Goal: Check status: Check status

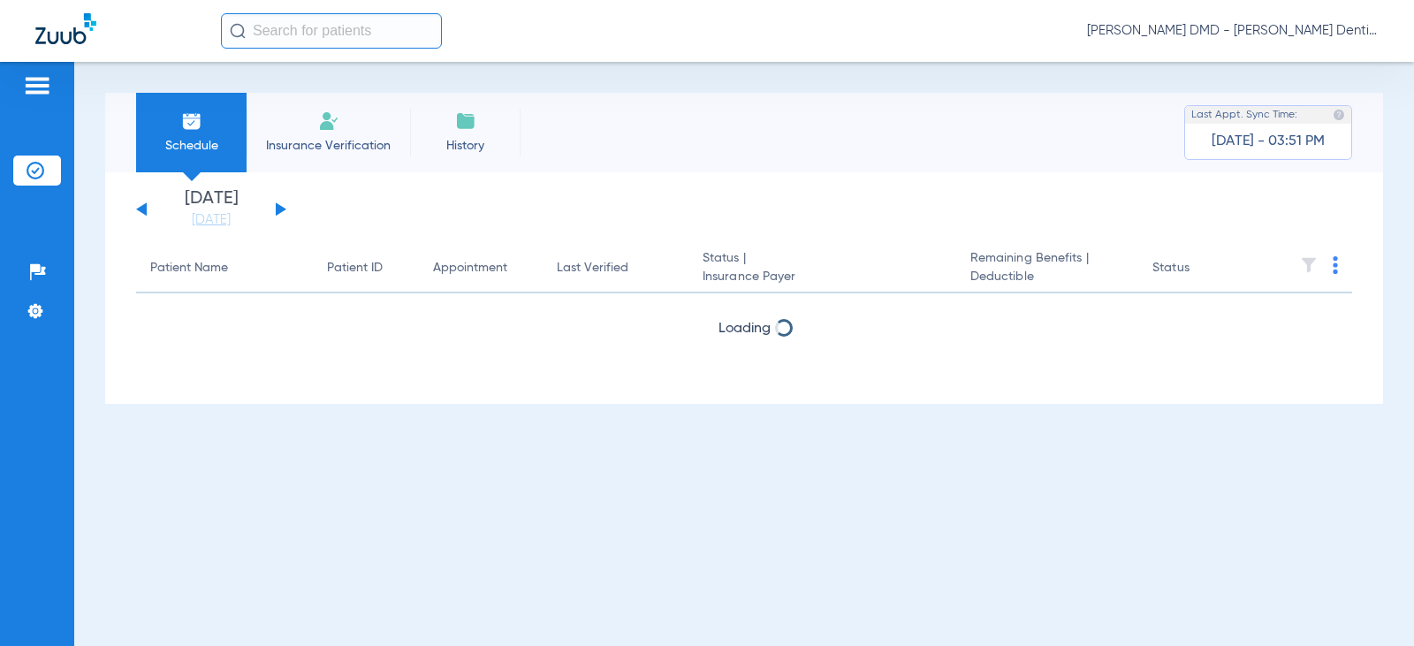
click at [276, 211] on button at bounding box center [281, 208] width 11 height 13
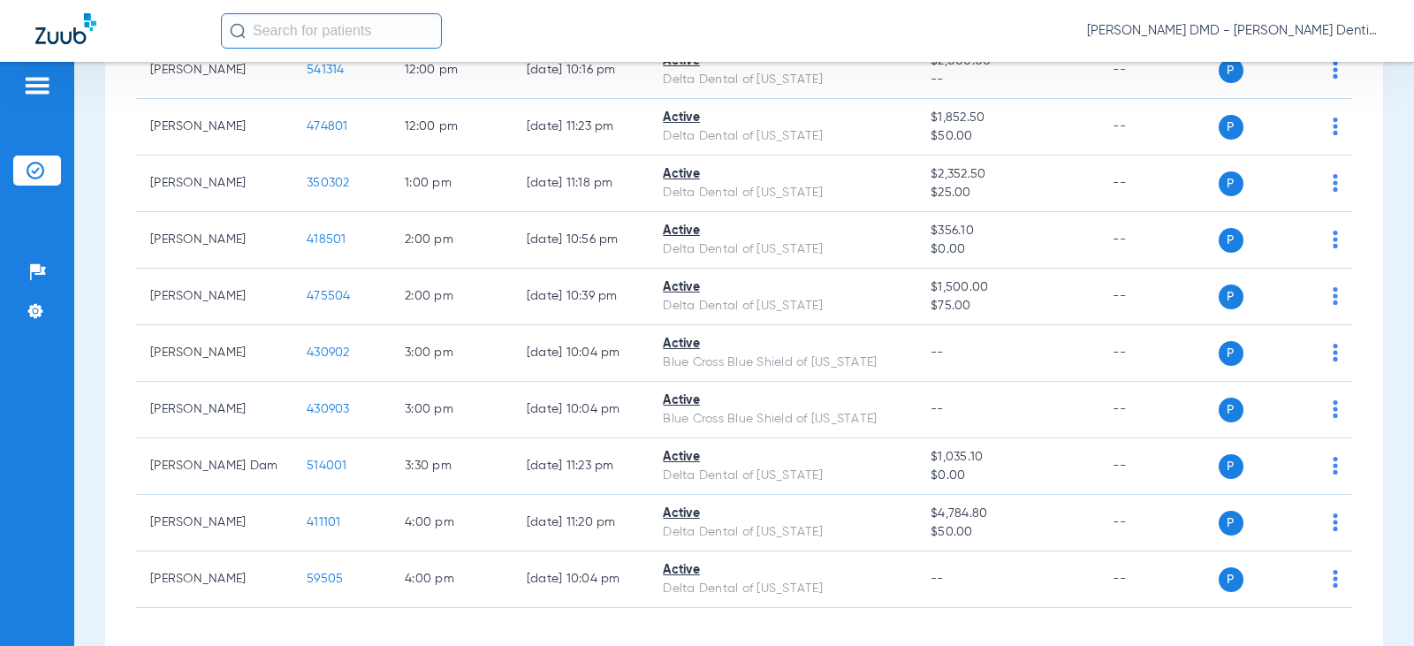
scroll to position [803, 0]
